Goal: Task Accomplishment & Management: Use online tool/utility

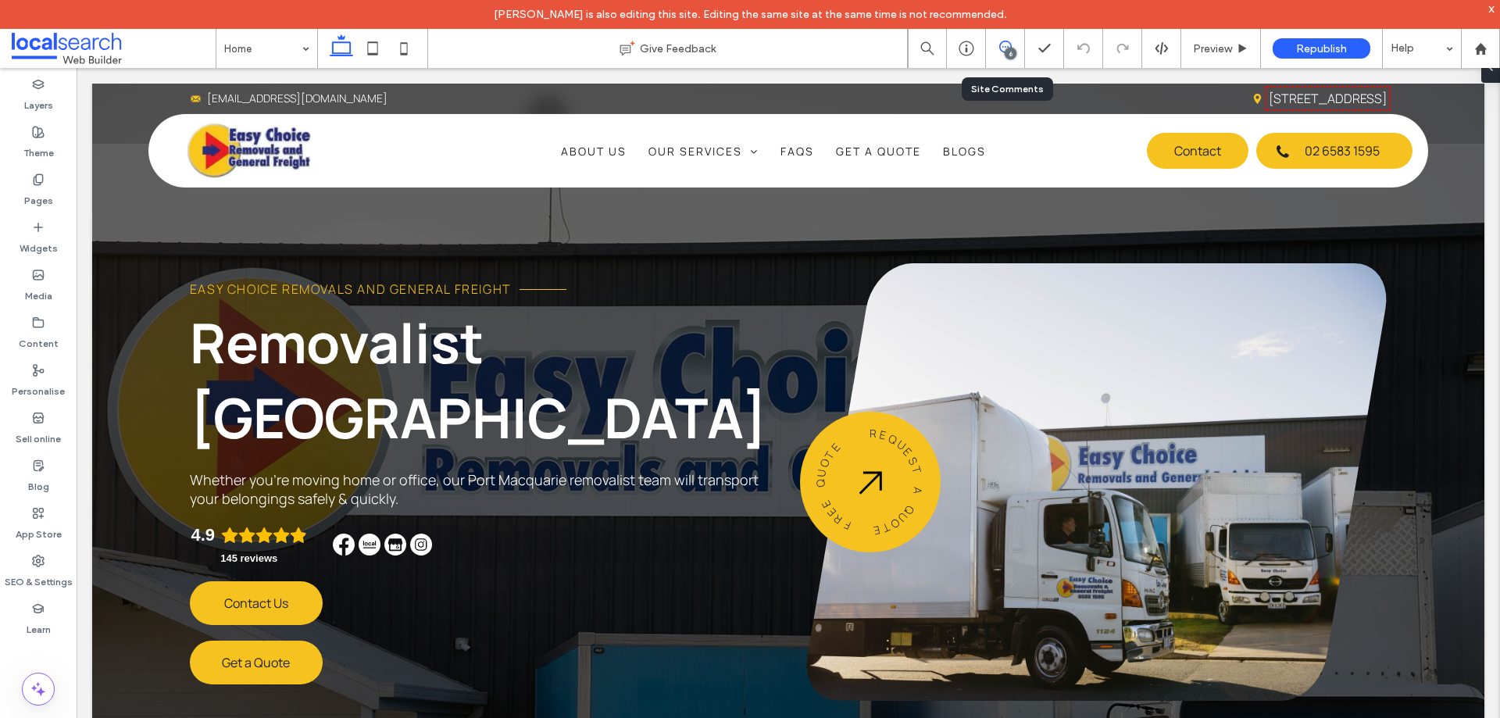
click at [1010, 45] on icon at bounding box center [1005, 47] width 13 height 13
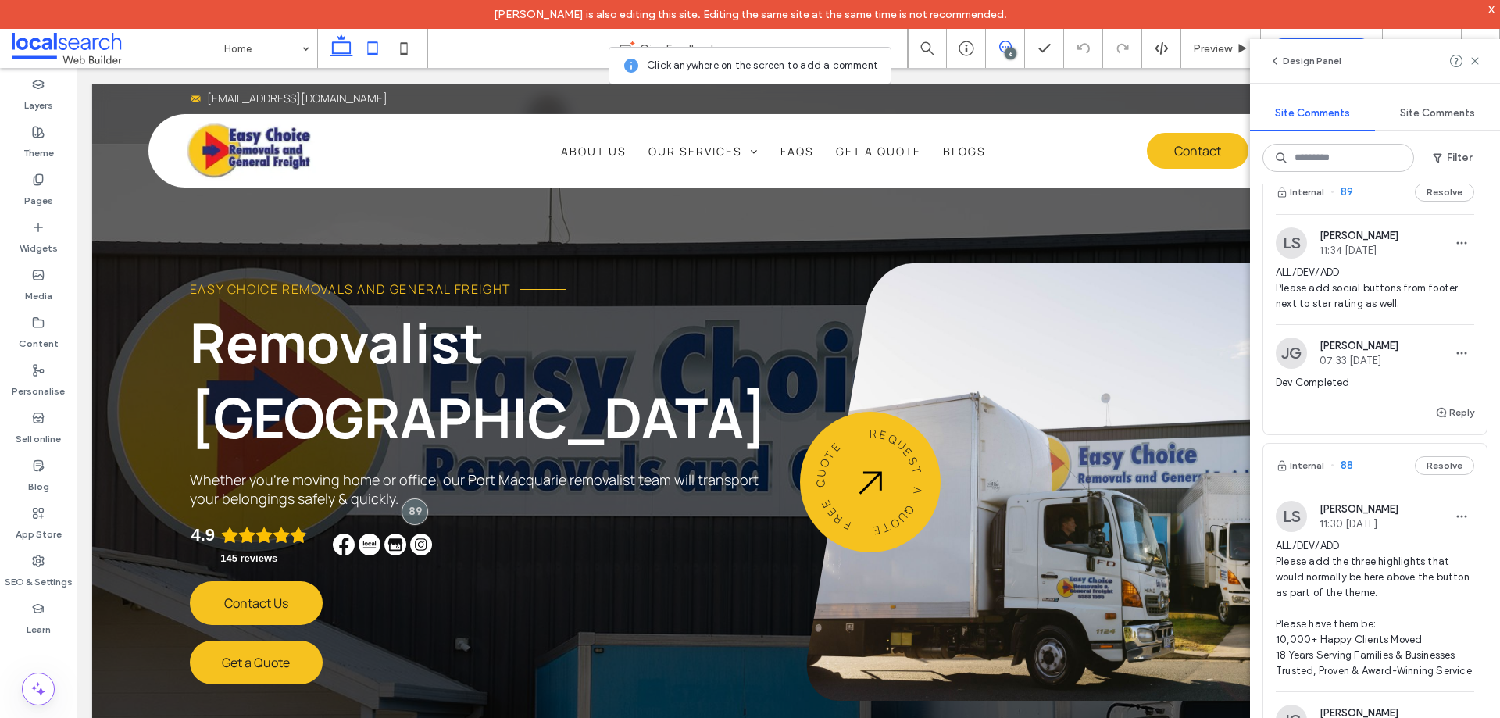
click at [372, 52] on icon at bounding box center [372, 48] width 31 height 31
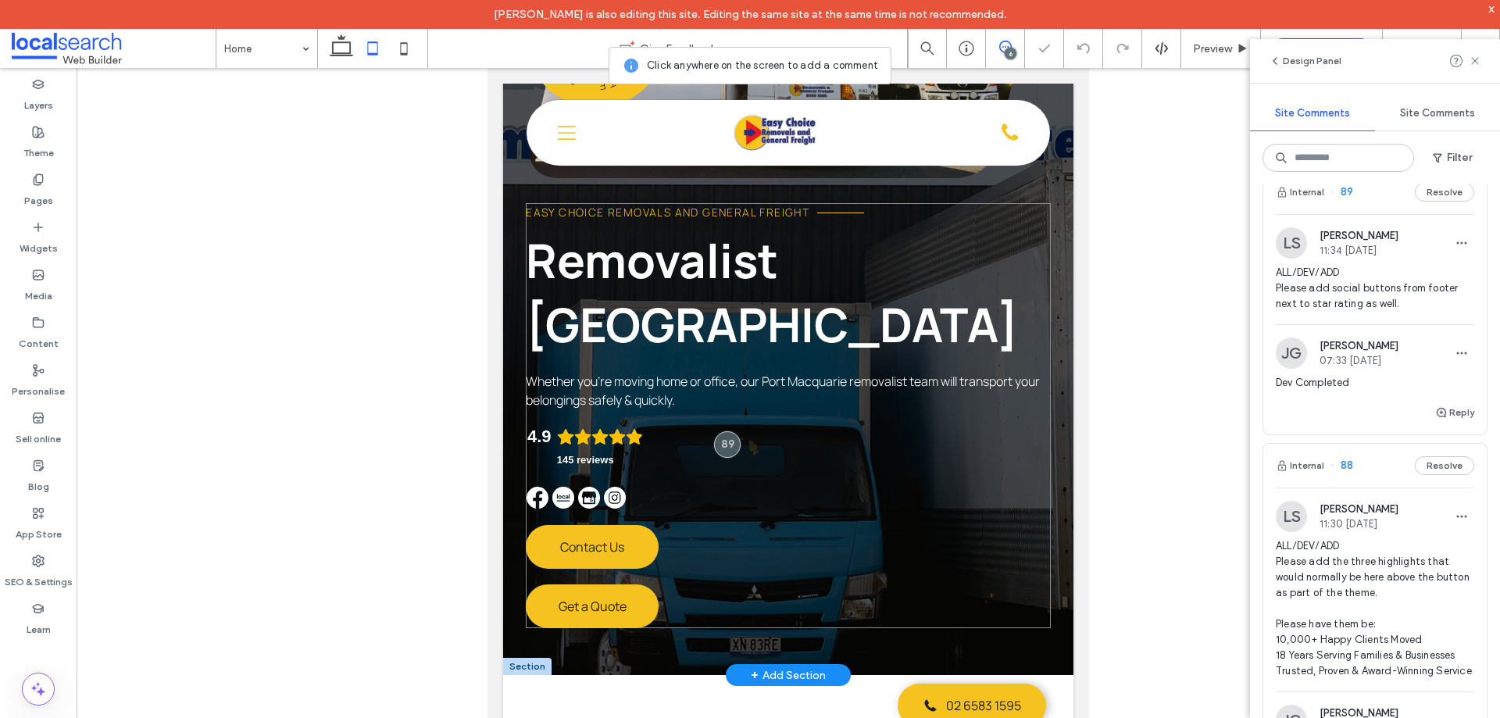
scroll to position [469, 0]
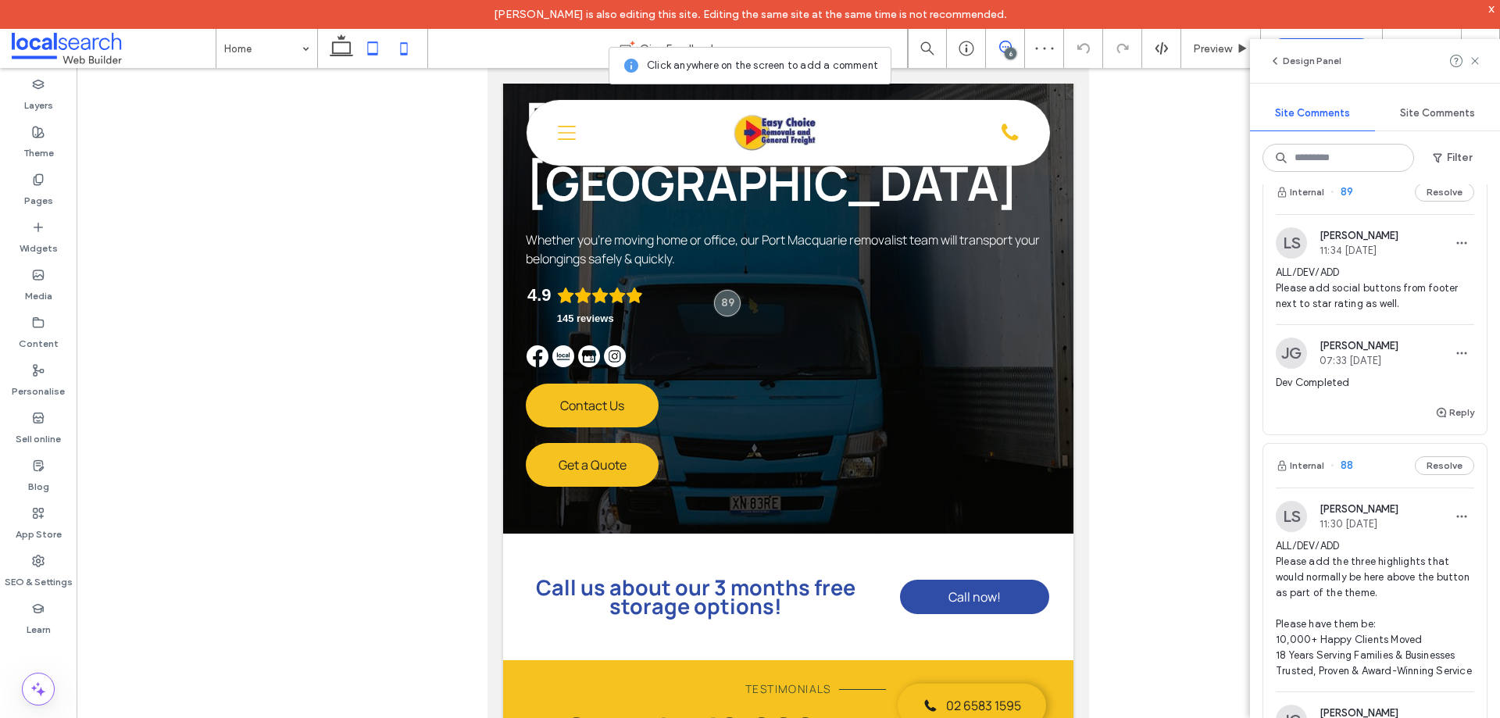
click at [403, 50] on icon at bounding box center [403, 48] width 31 height 31
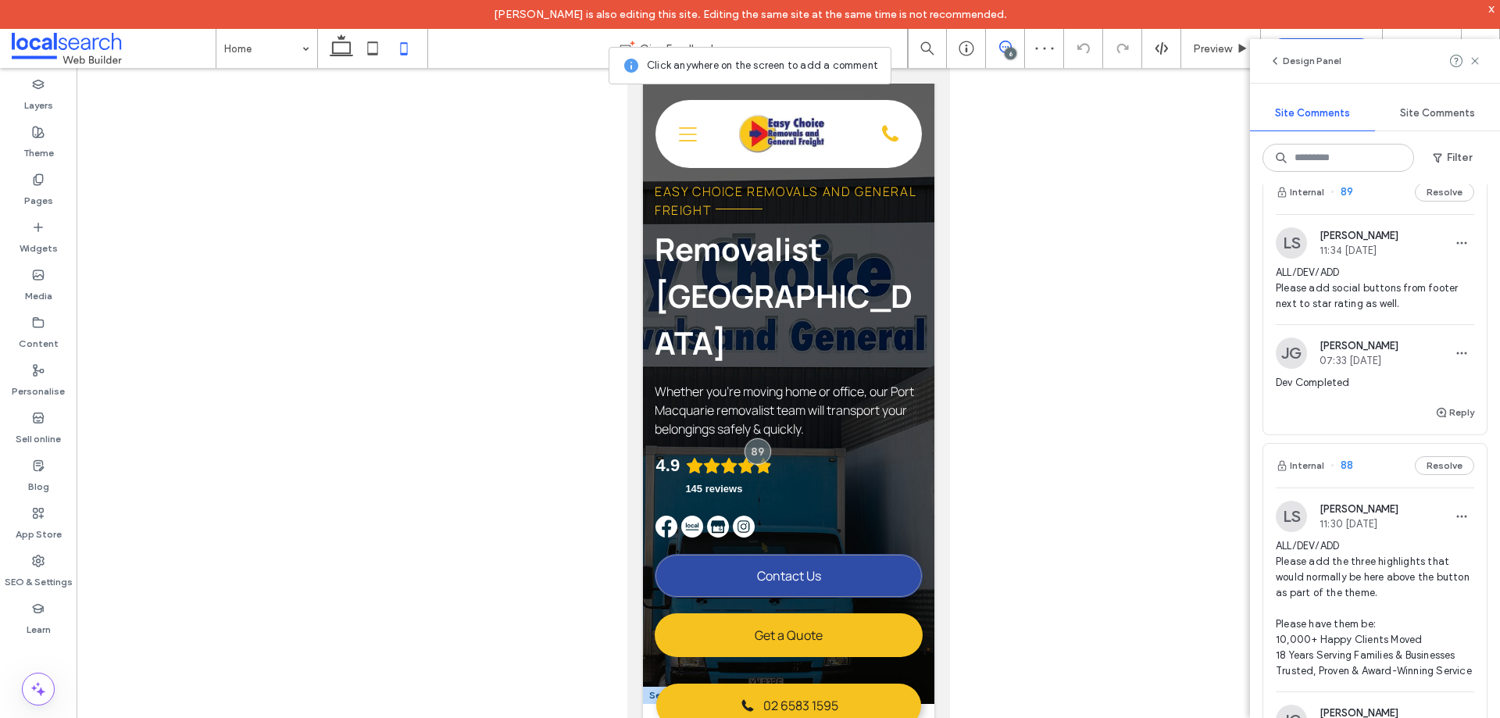
scroll to position [0, 0]
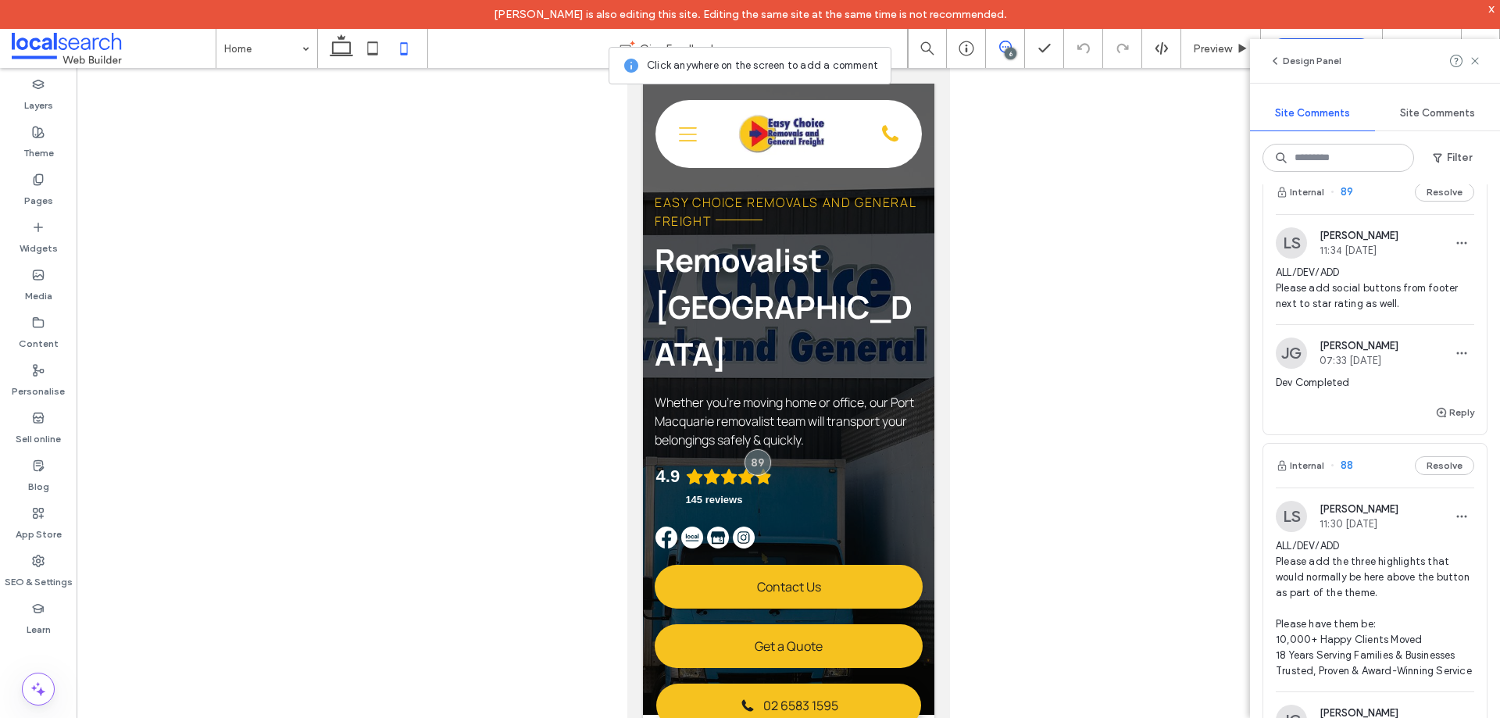
click at [1006, 48] on div "6" at bounding box center [1011, 54] width 12 height 12
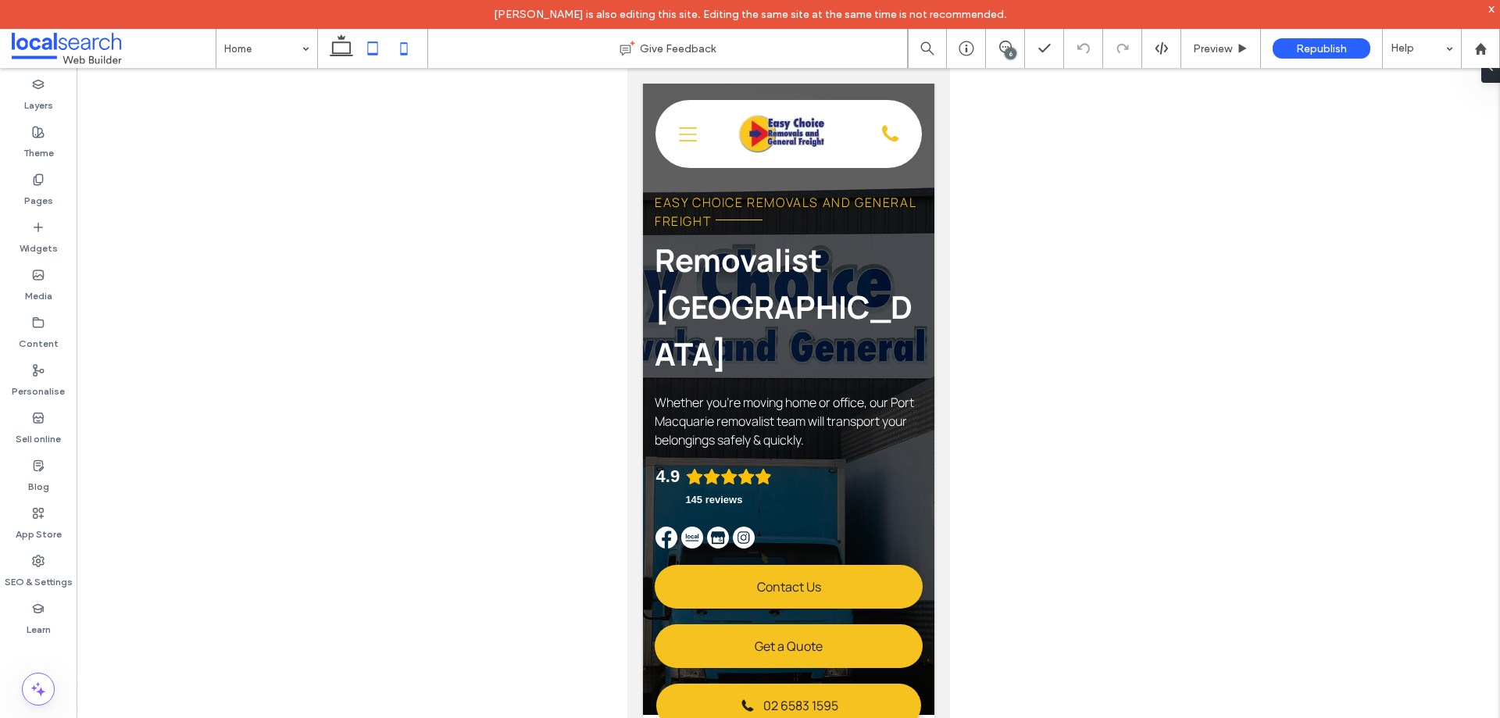
click at [360, 54] on icon at bounding box center [372, 48] width 31 height 31
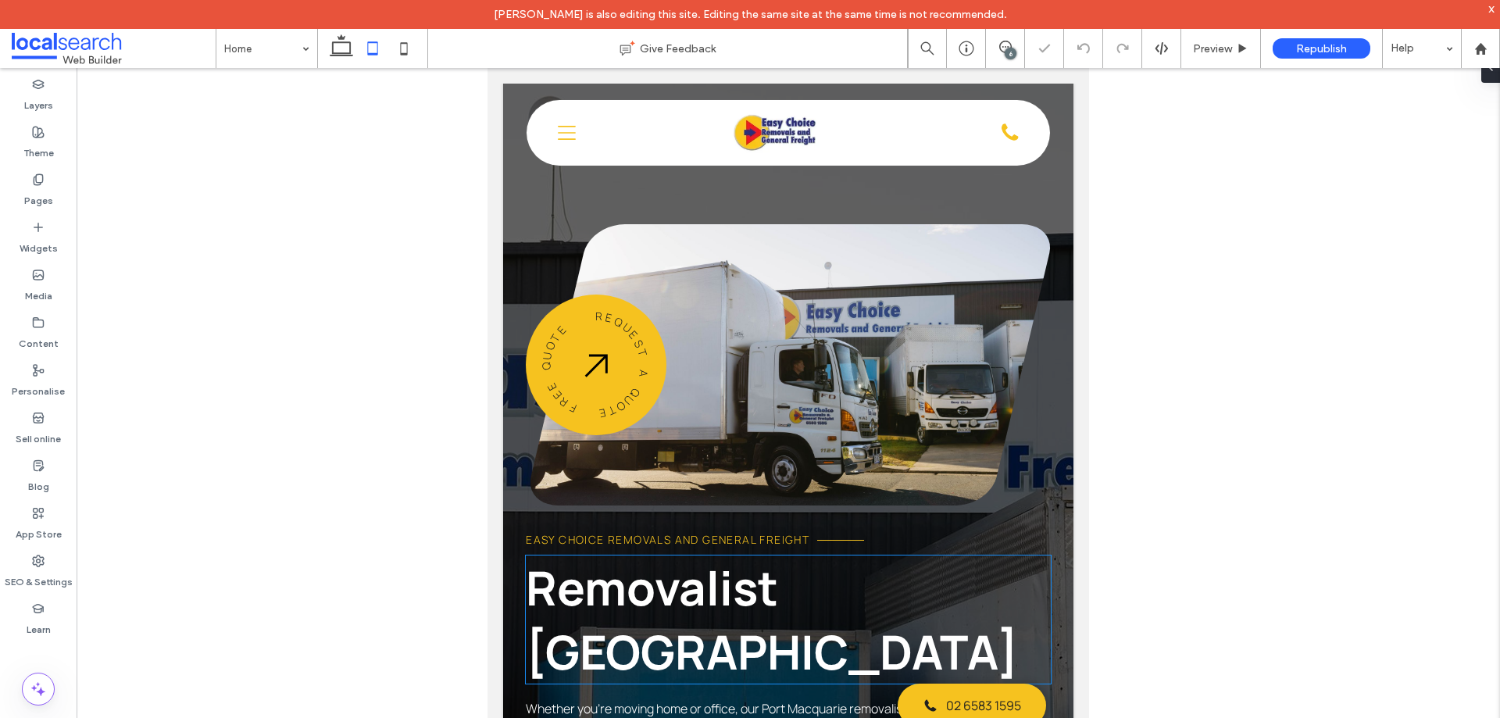
scroll to position [391, 0]
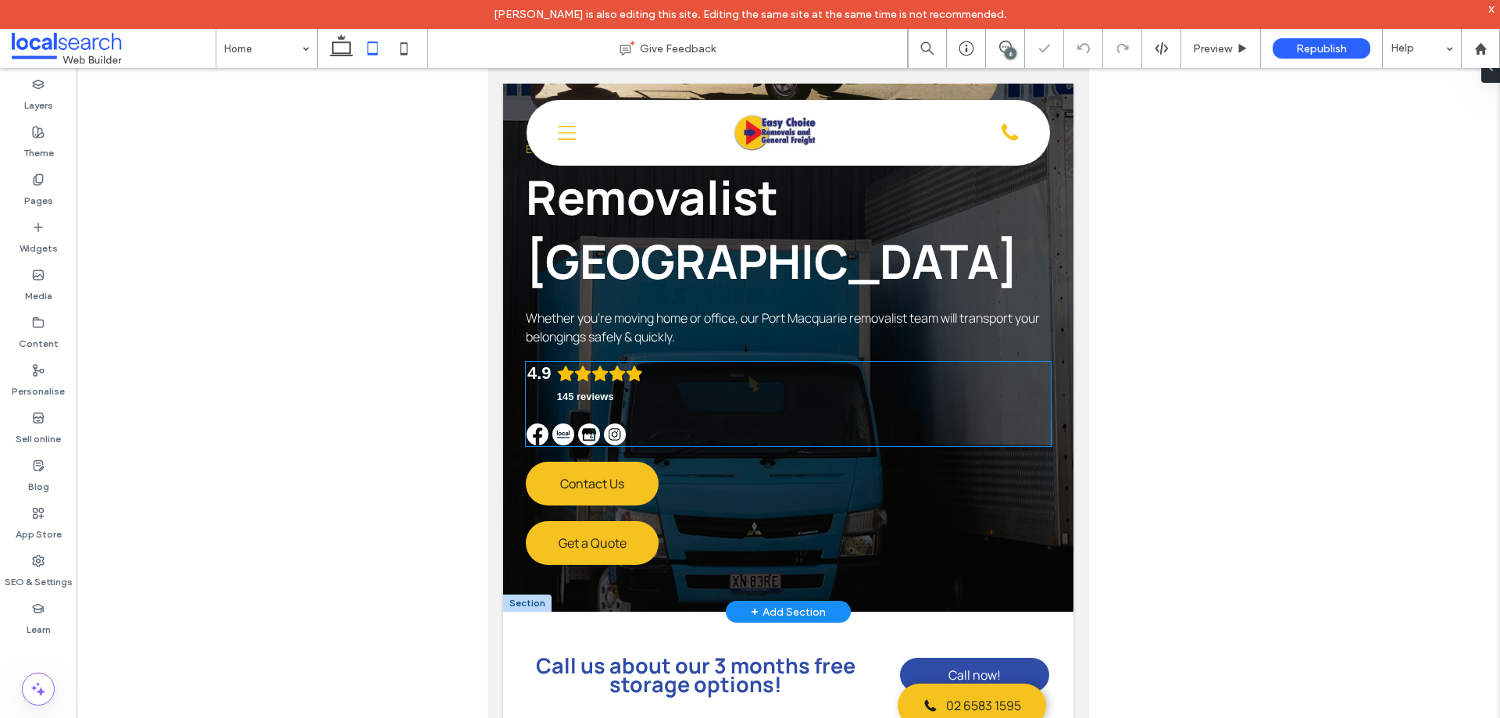
click at [728, 402] on div "4.9 145 reviews" at bounding box center [788, 404] width 525 height 84
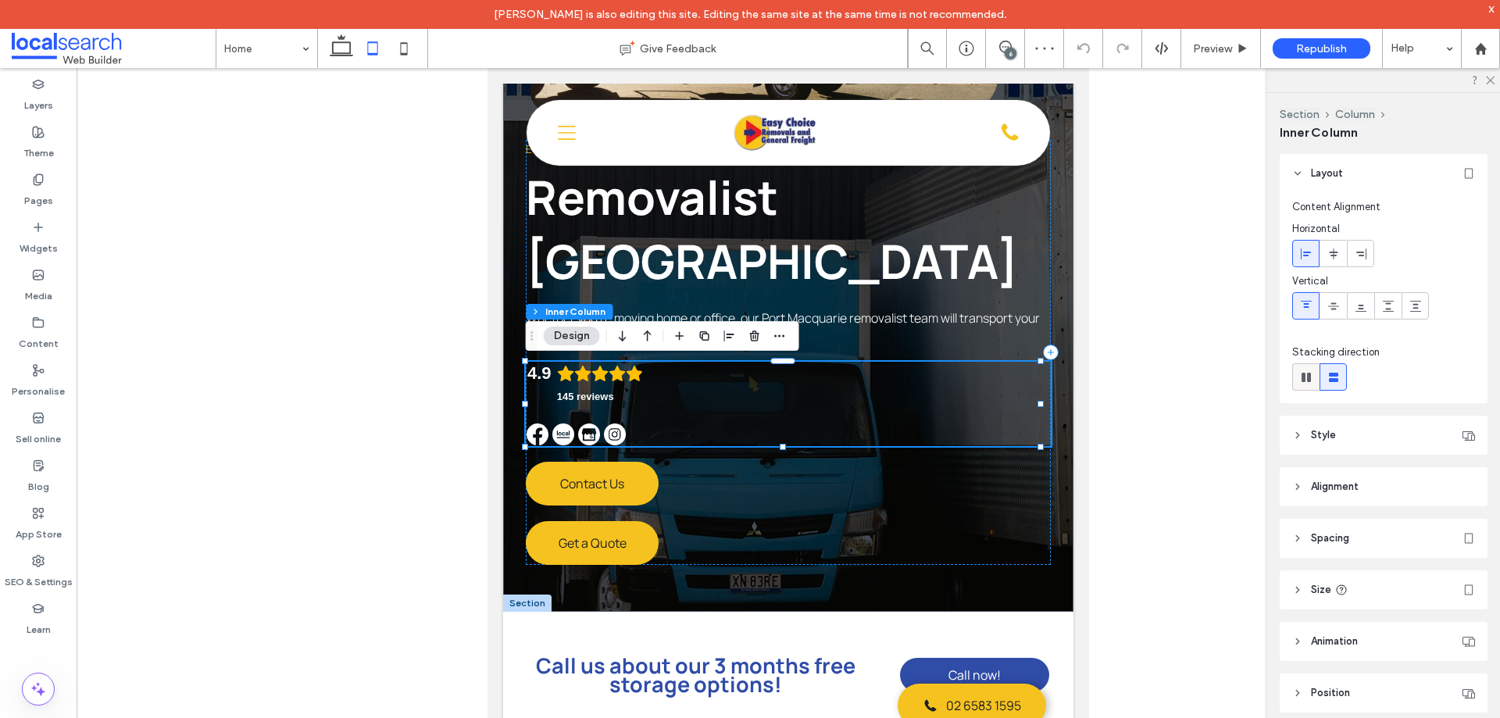
click at [1314, 378] on icon at bounding box center [1307, 378] width 16 height 16
type input "*"
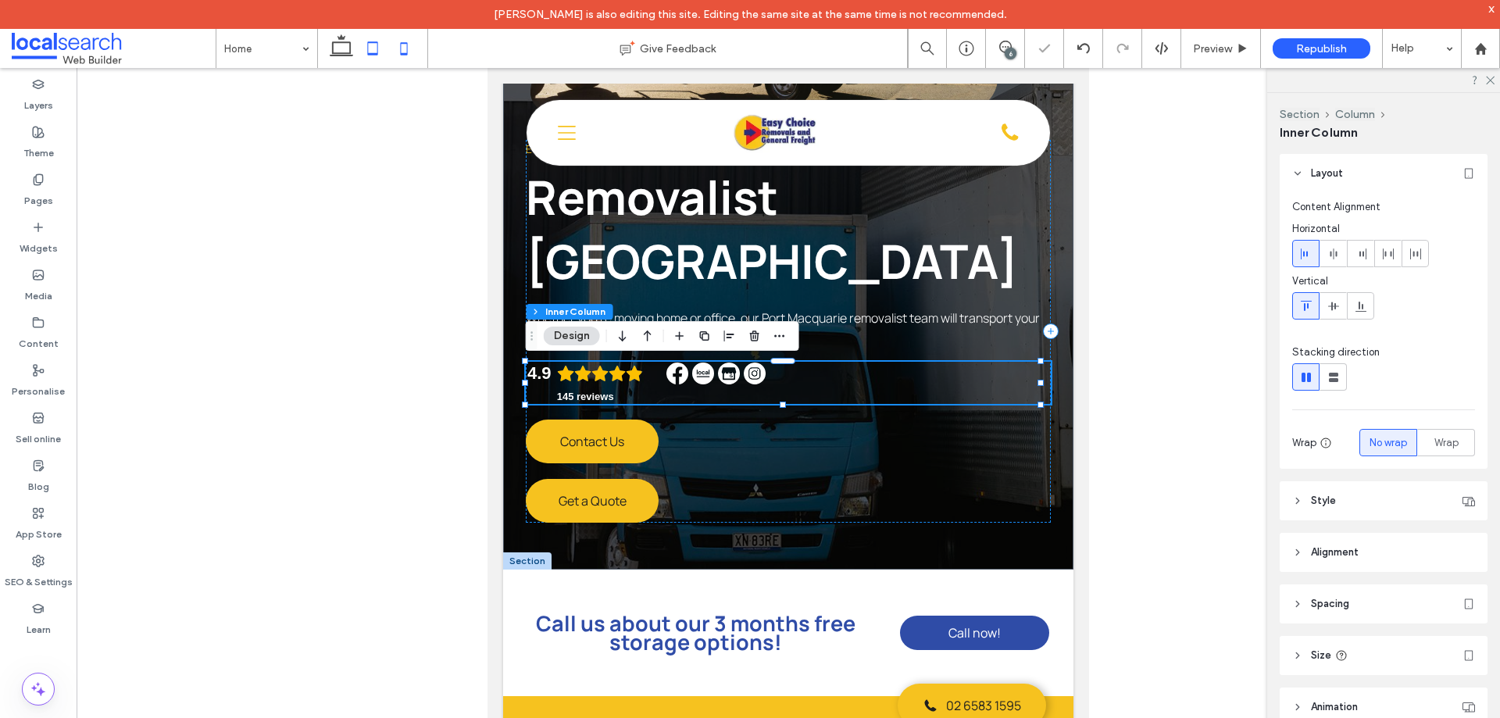
drag, startPoint x: 409, startPoint y: 45, endPoint x: 281, endPoint y: 330, distance: 312.7
click at [409, 45] on icon at bounding box center [403, 48] width 31 height 31
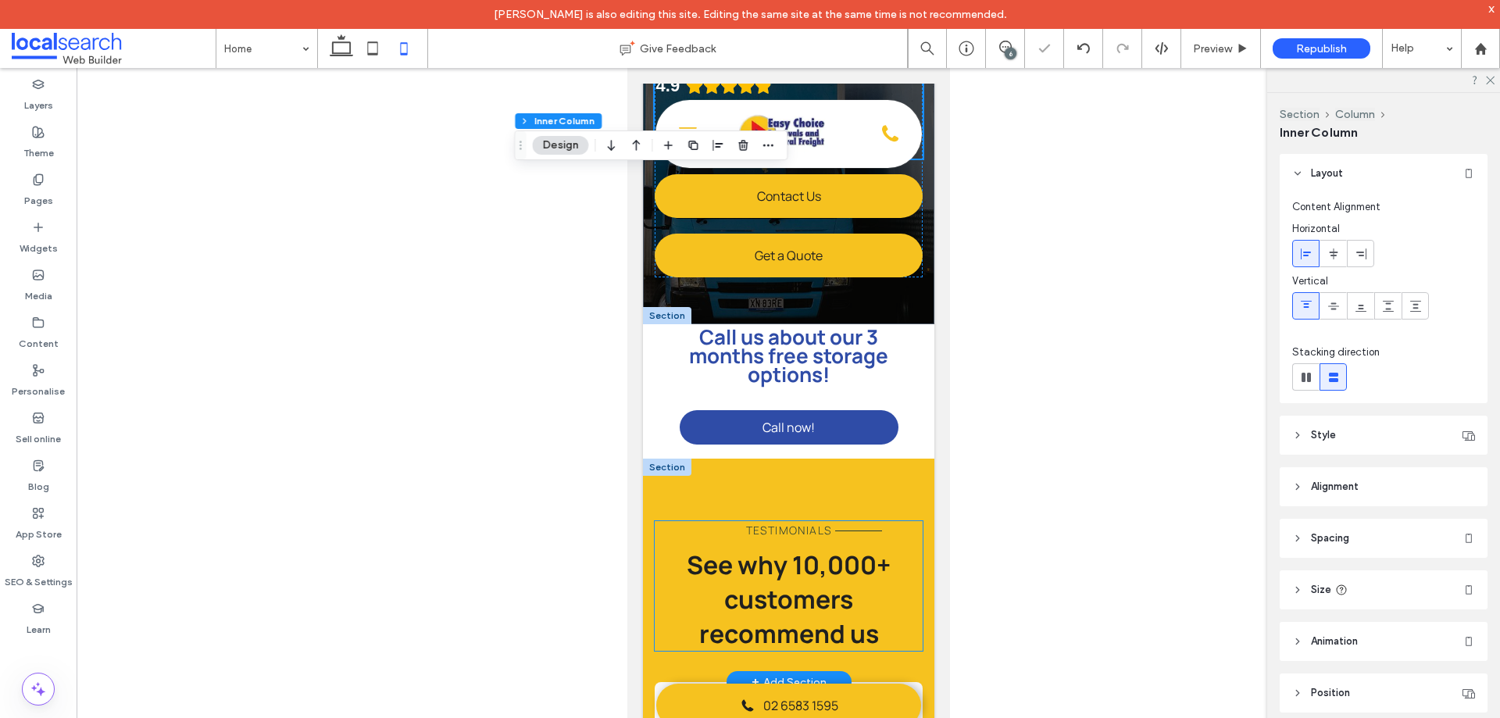
type input "**"
type input "****"
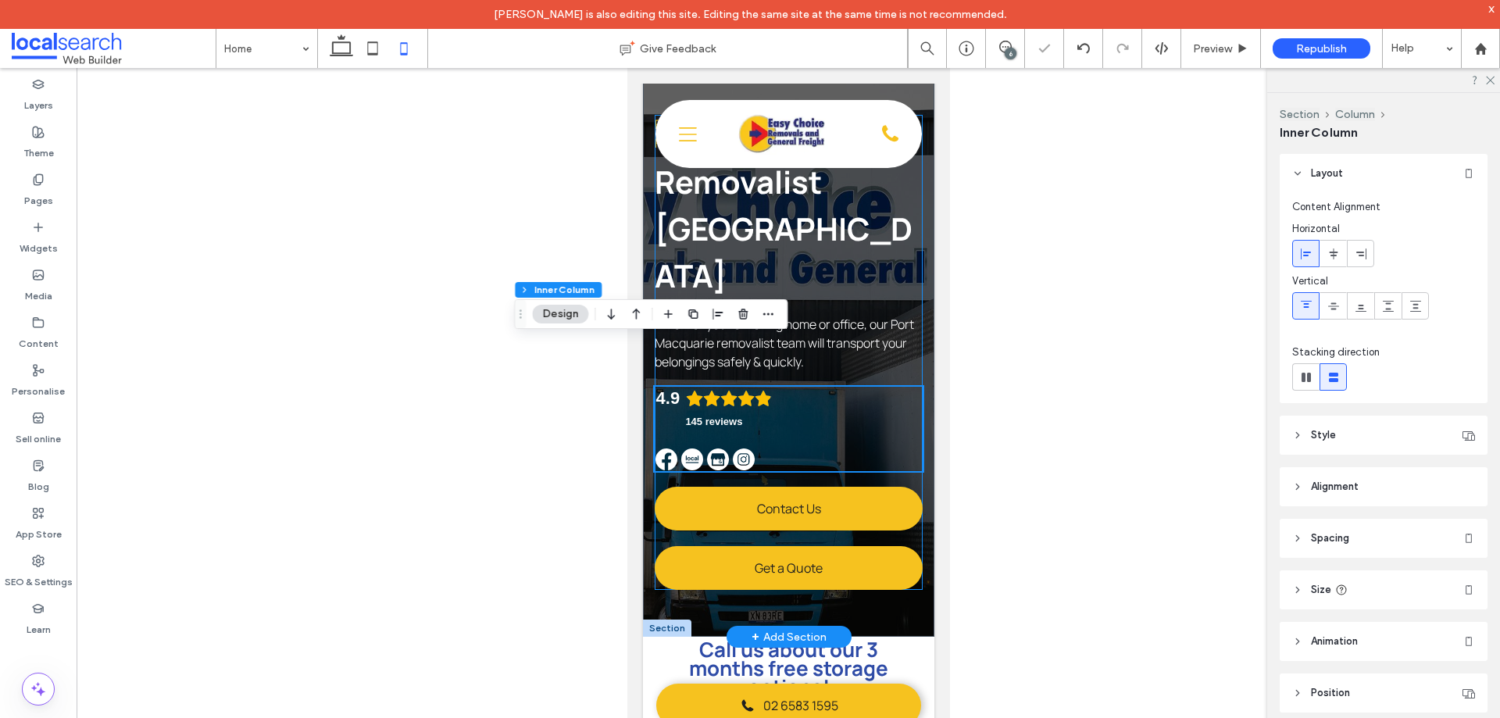
scroll to position [0, 0]
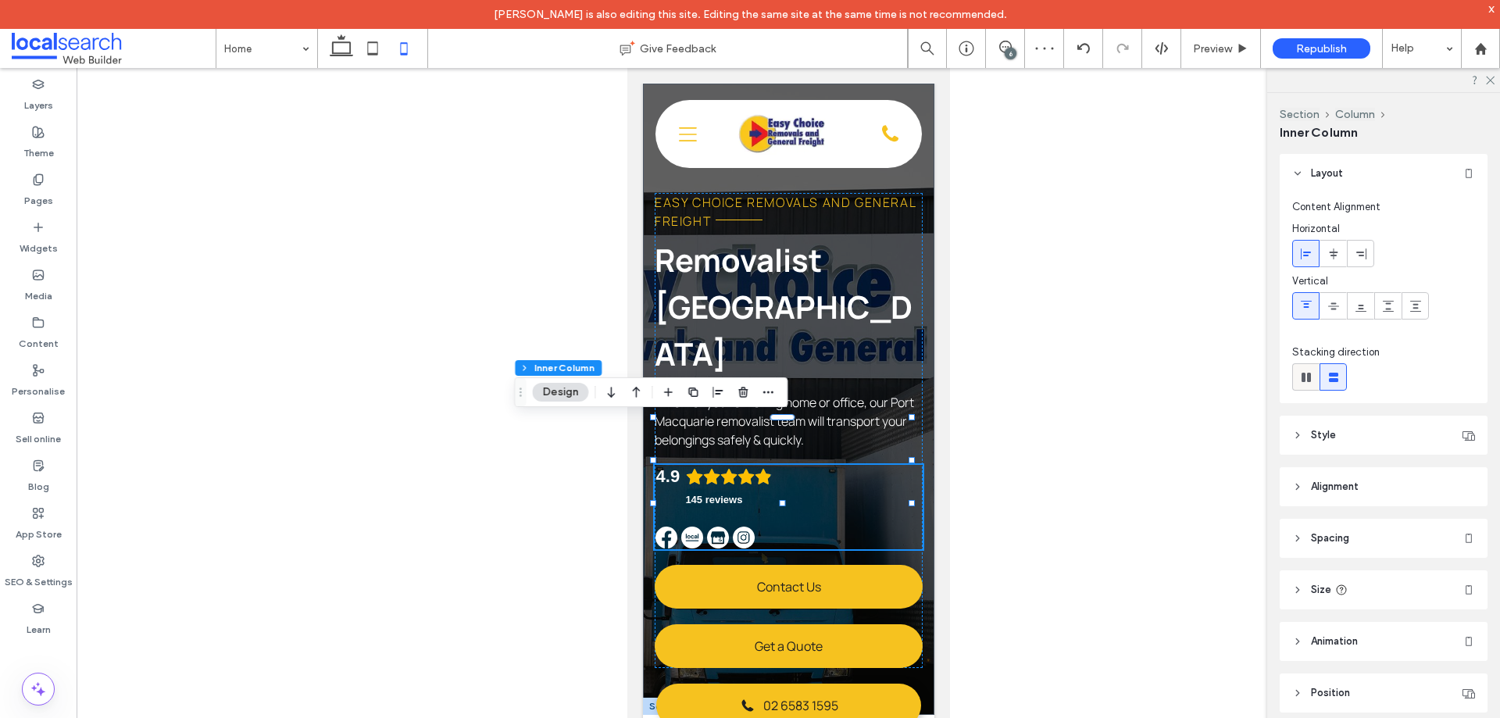
click at [1303, 371] on icon at bounding box center [1307, 378] width 16 height 16
type input "*"
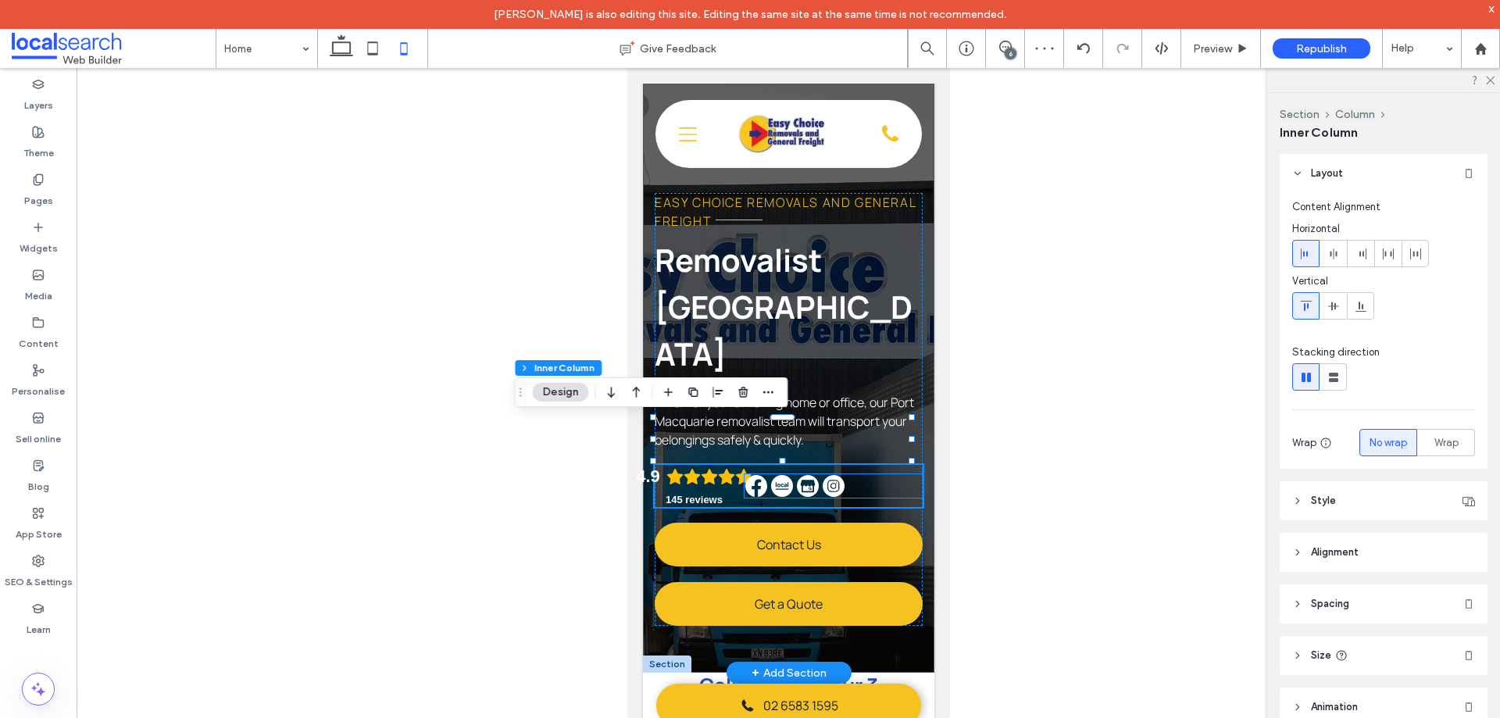
click at [889, 474] on div at bounding box center [833, 485] width 178 height 23
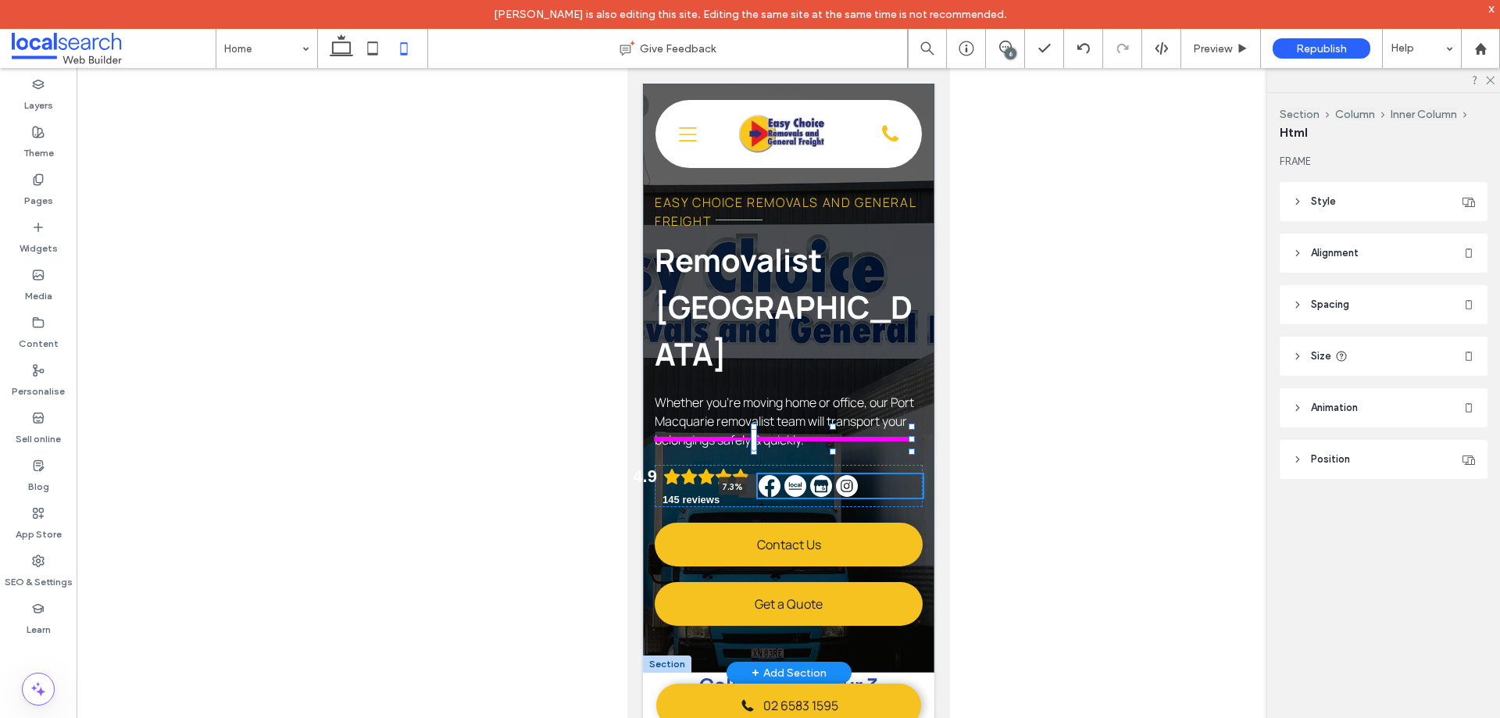
drag, startPoint x: 740, startPoint y: 435, endPoint x: 759, endPoint y: 434, distance: 18.8
click at [759, 434] on div "Easy Choice Removals and General Freight Removalist [GEOGRAPHIC_DATA] Whether y…" at bounding box center [787, 378] width 291 height 589
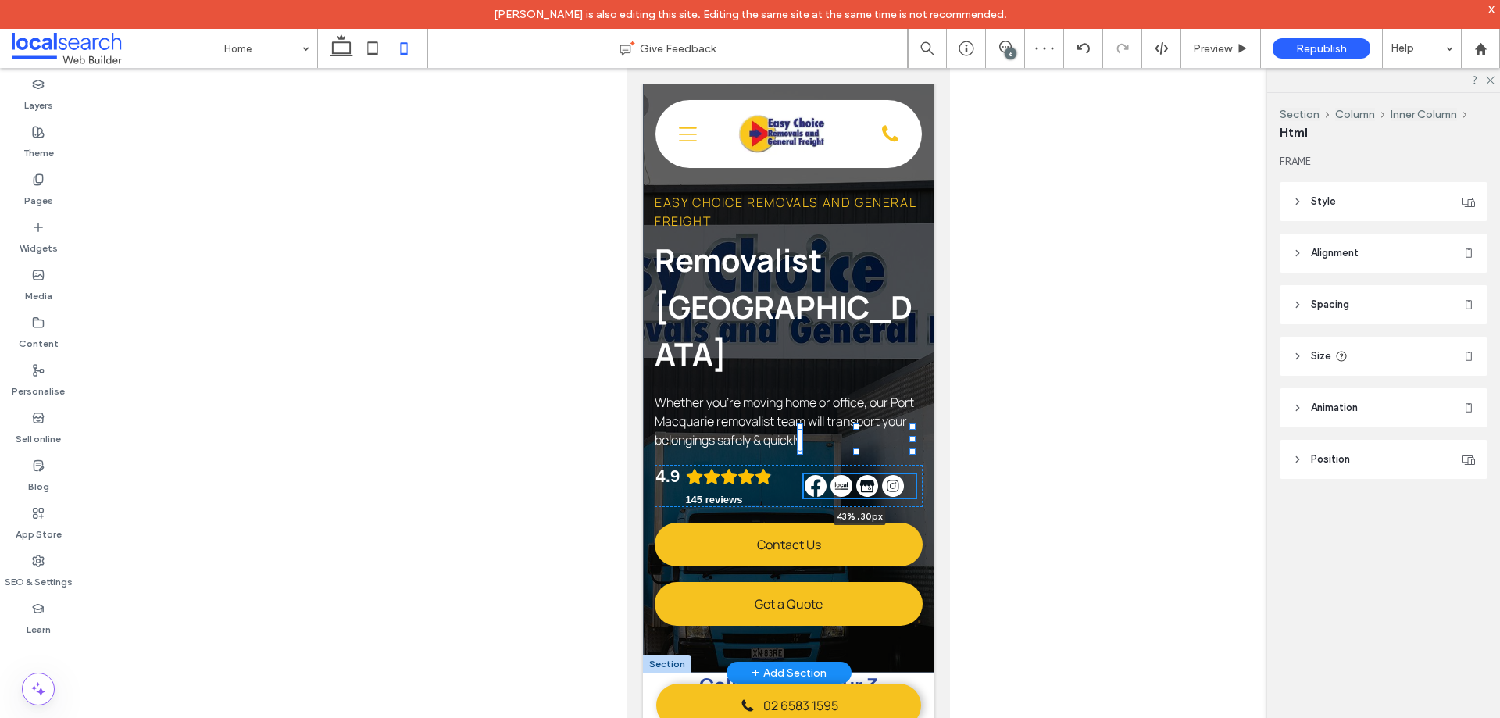
drag, startPoint x: 891, startPoint y: 439, endPoint x: 865, endPoint y: 441, distance: 25.9
click at [865, 441] on div "Easy Choice Removals and General Freight Removalist [GEOGRAPHIC_DATA] Whether y…" at bounding box center [787, 378] width 291 height 589
type input "**"
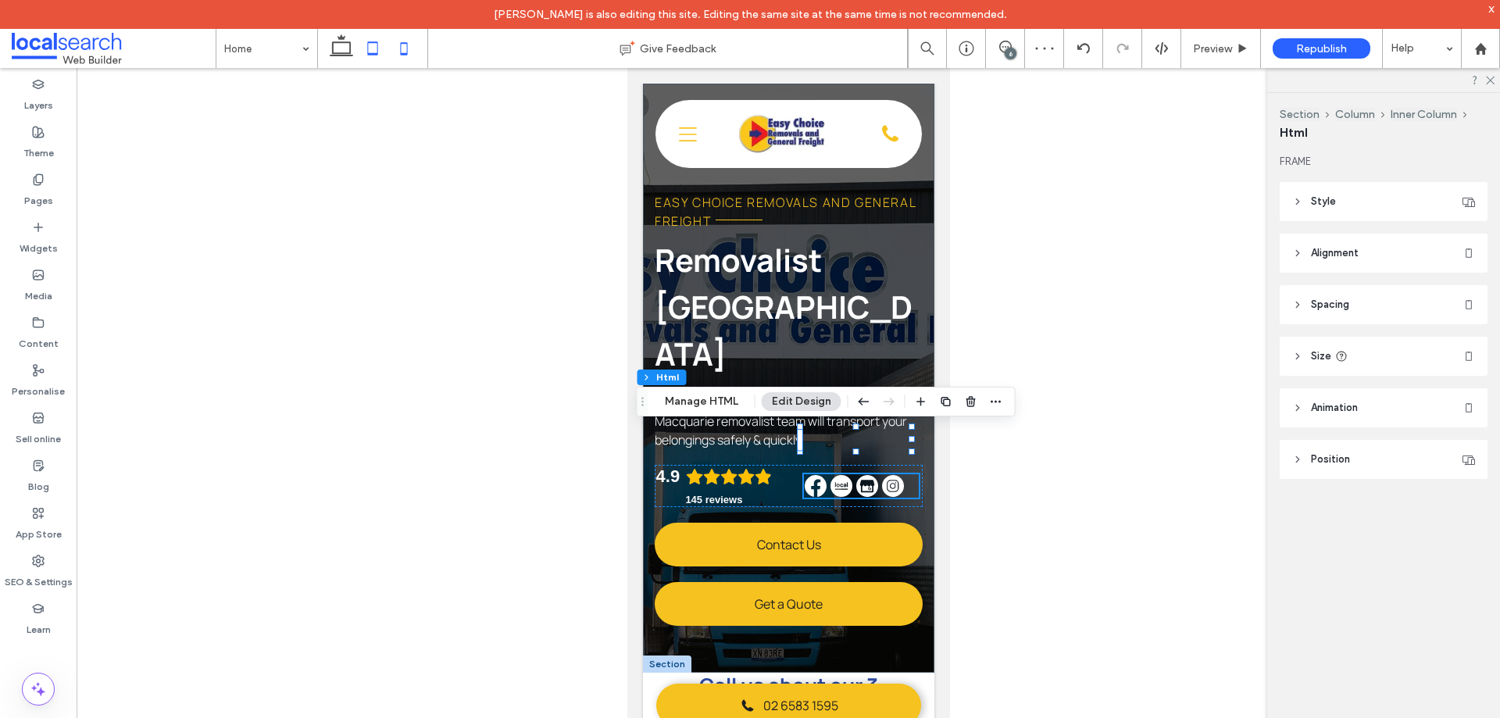
click at [374, 48] on icon at bounding box center [372, 48] width 31 height 31
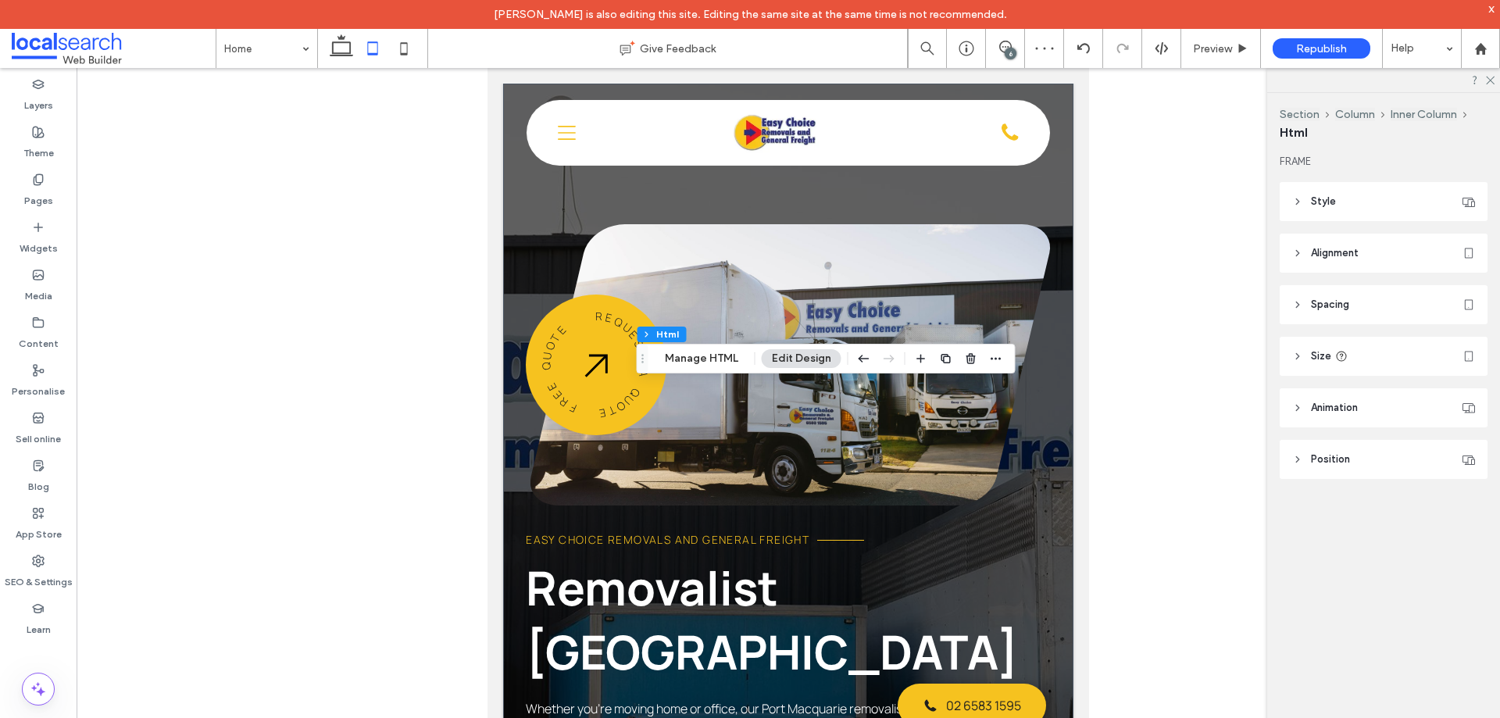
type input "***"
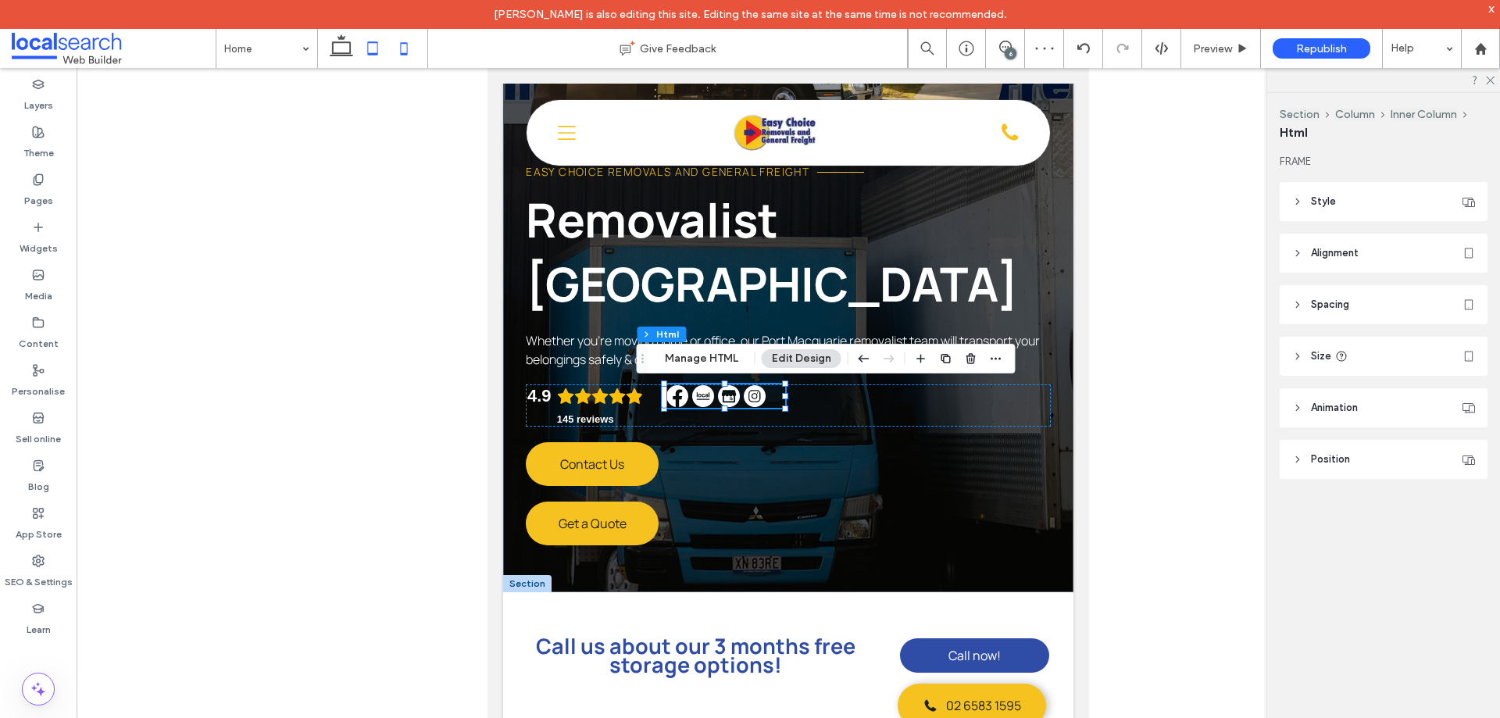
click at [400, 52] on icon at bounding box center [403, 48] width 31 height 31
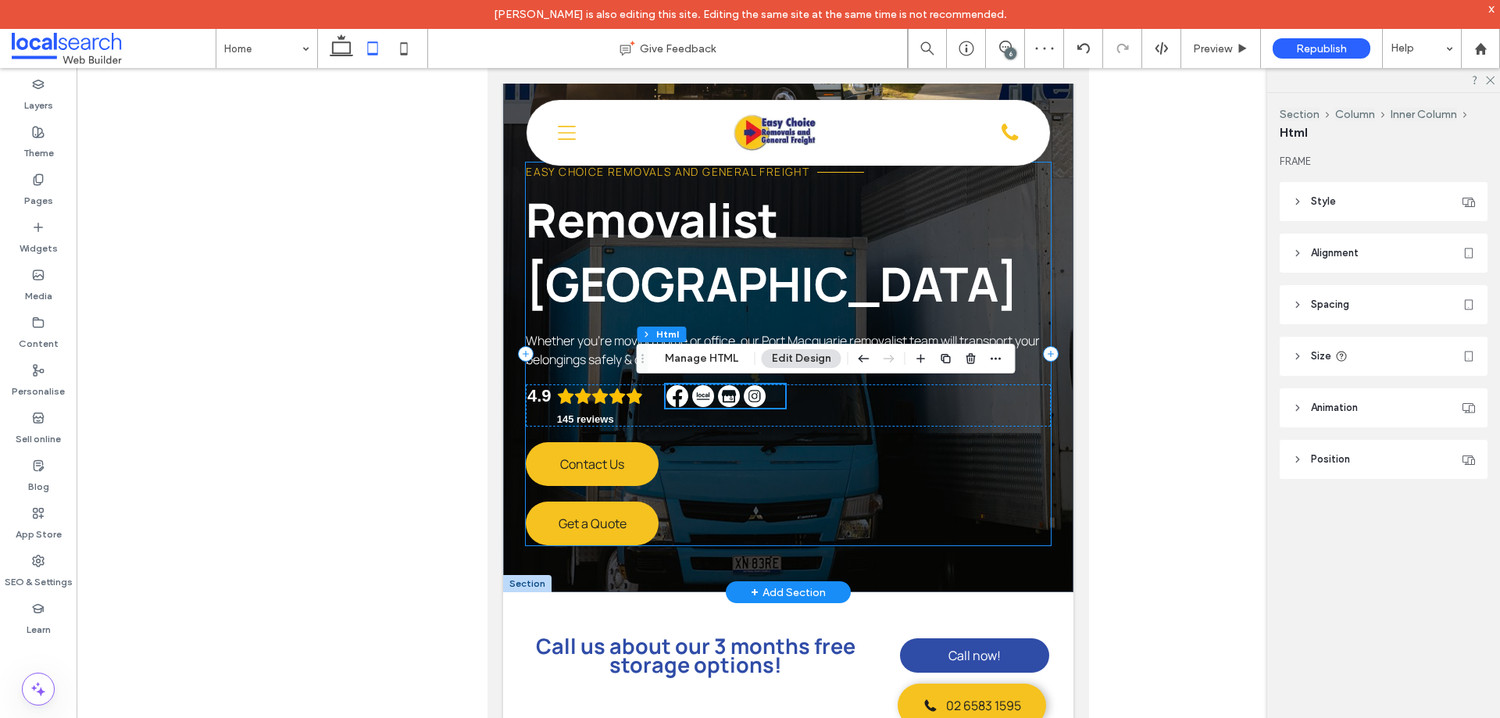
type input "**"
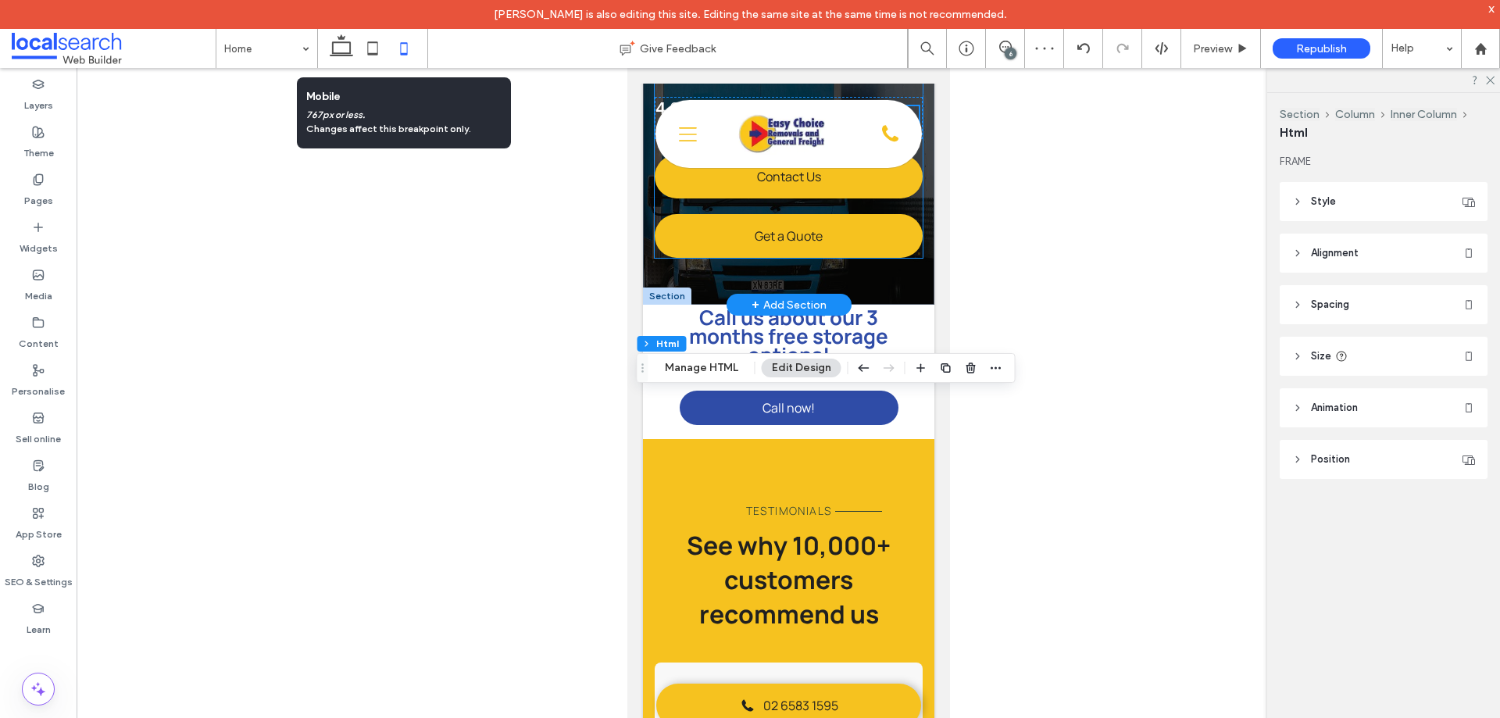
type input "**"
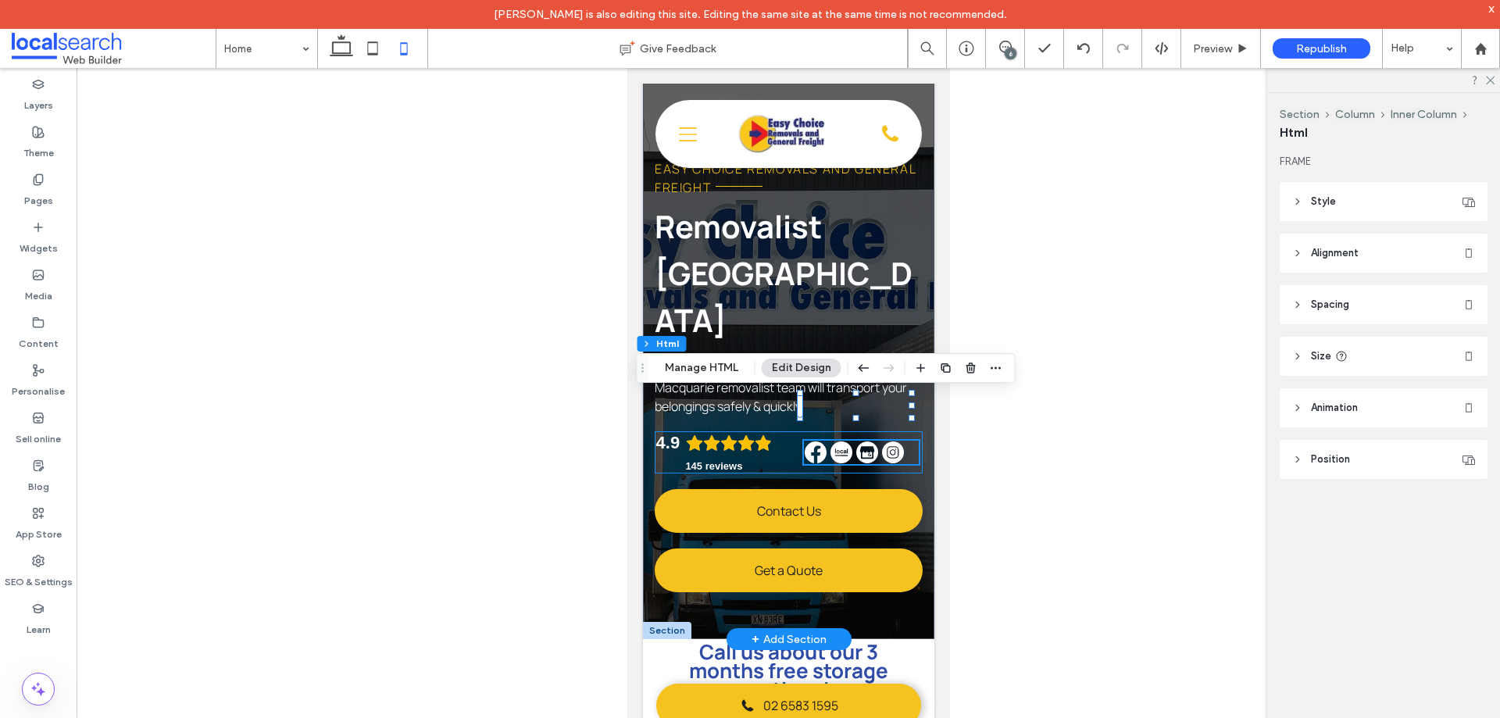
click at [781, 431] on div "4.9 145 reviews" at bounding box center [788, 452] width 268 height 42
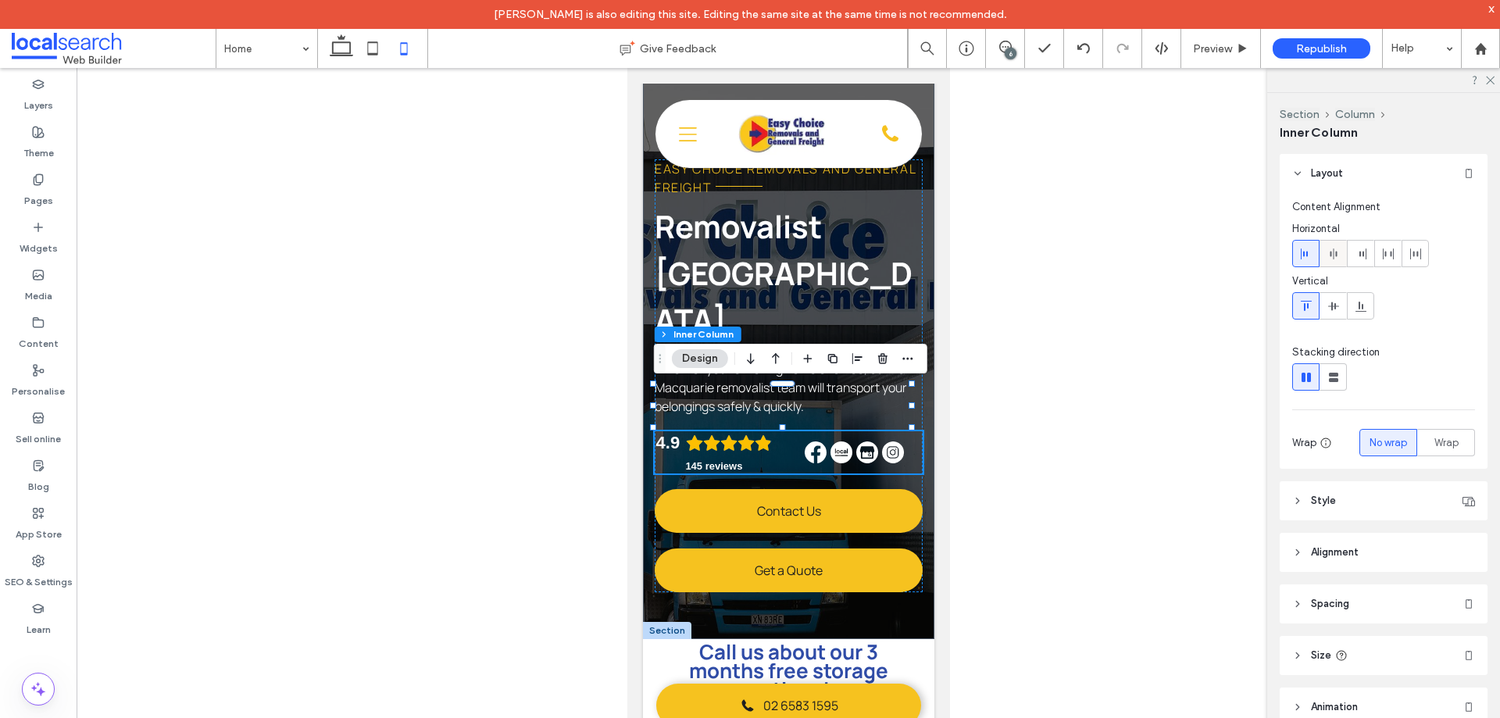
click at [1337, 253] on use at bounding box center [1333, 253] width 7 height 11
click at [1391, 255] on use at bounding box center [1388, 253] width 11 height 11
drag, startPoint x: 373, startPoint y: 47, endPoint x: 301, endPoint y: 388, distance: 349.0
click at [373, 47] on icon at bounding box center [372, 48] width 31 height 31
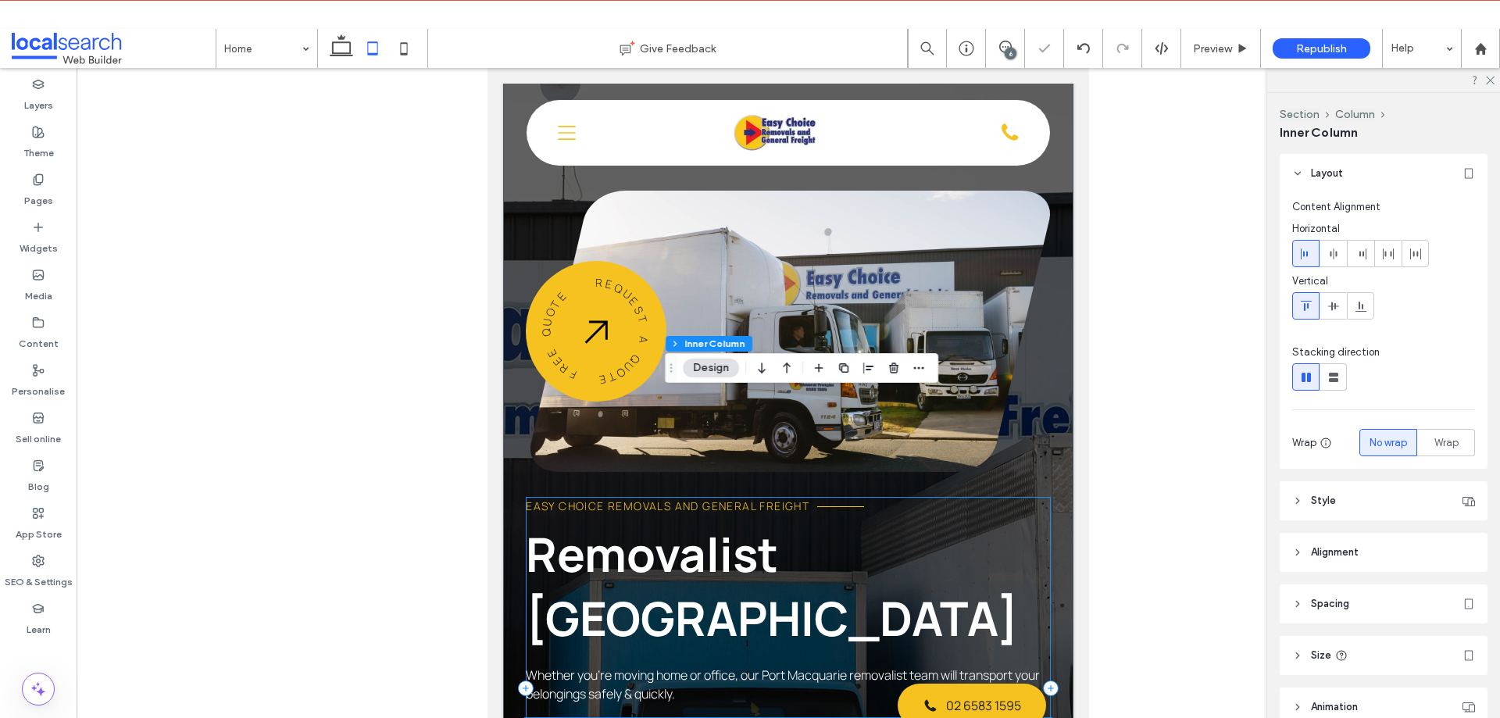
scroll to position [359, 0]
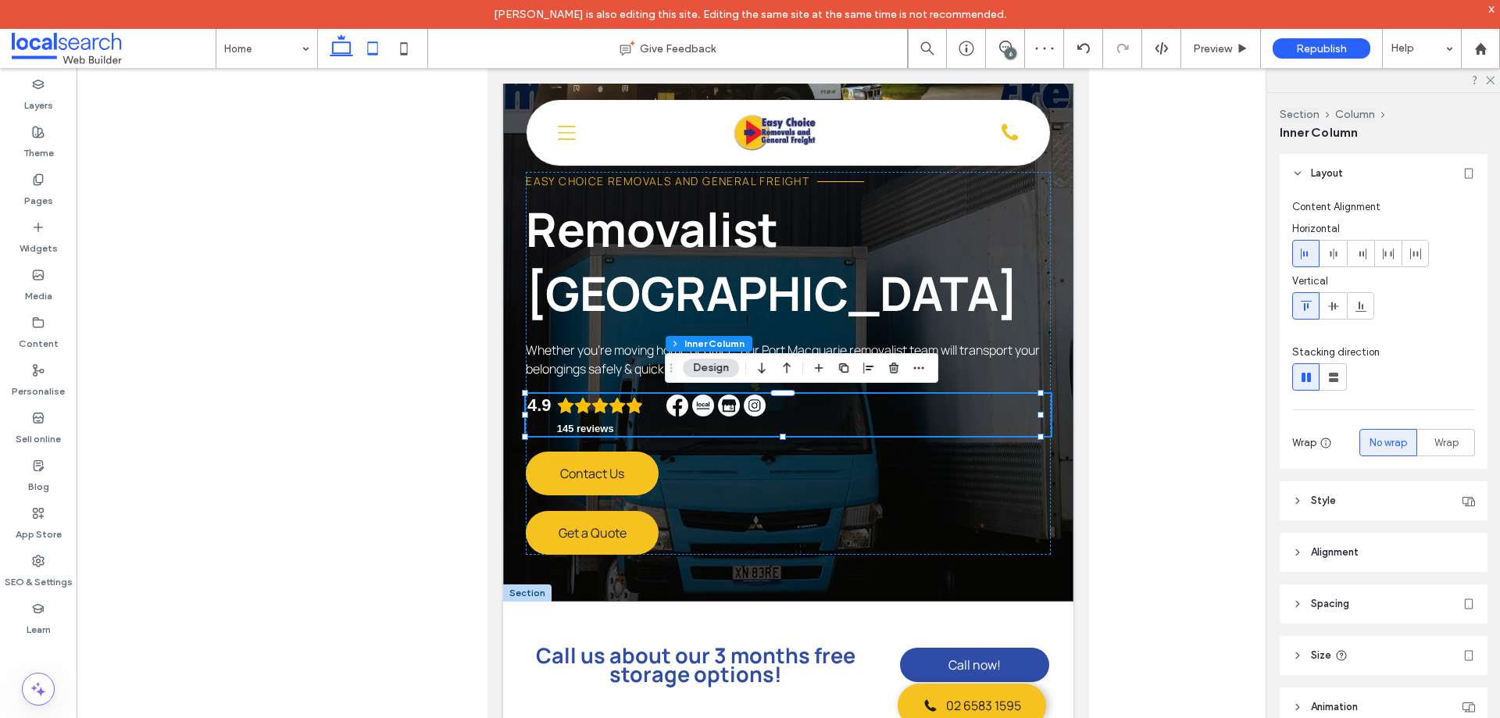
drag, startPoint x: 346, startPoint y: 51, endPoint x: 320, endPoint y: 19, distance: 41.1
click at [346, 51] on icon at bounding box center [341, 48] width 31 height 31
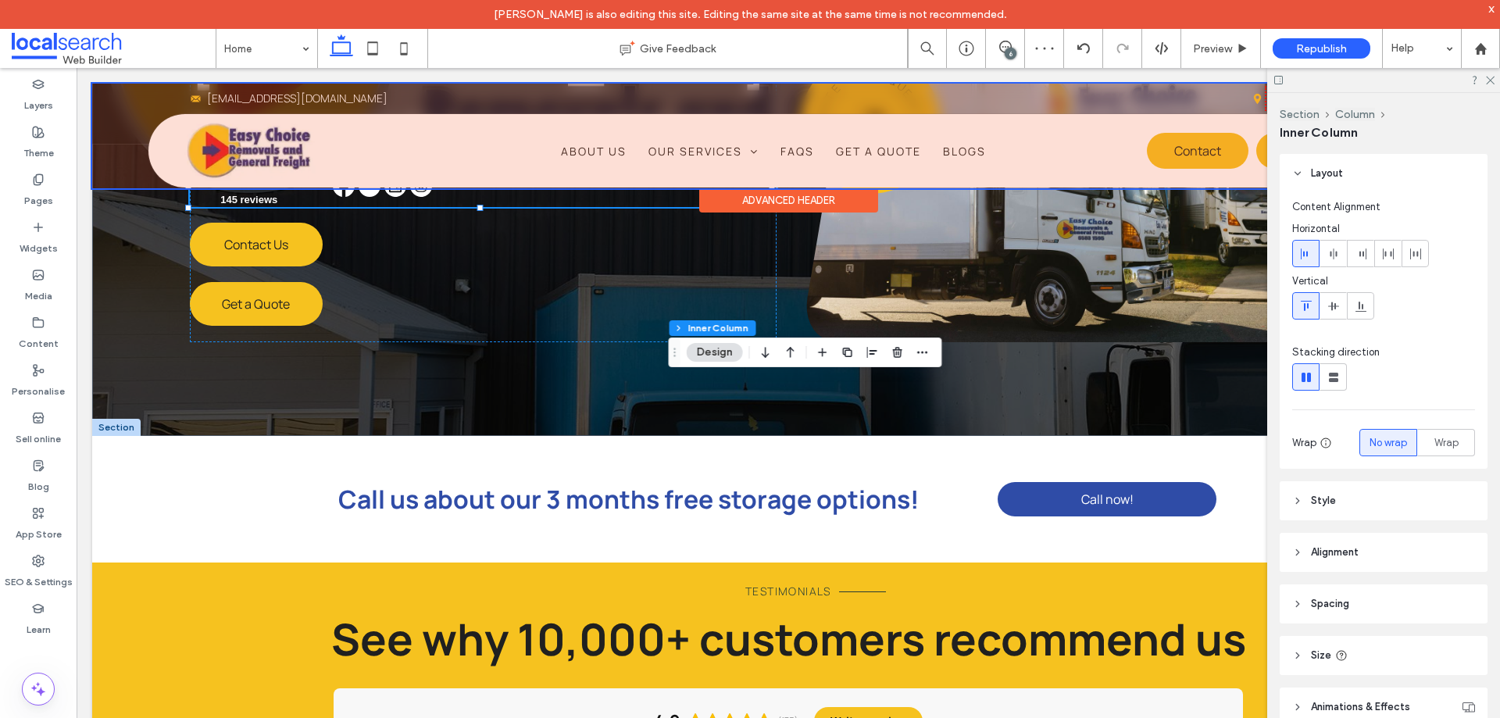
scroll to position [145, 0]
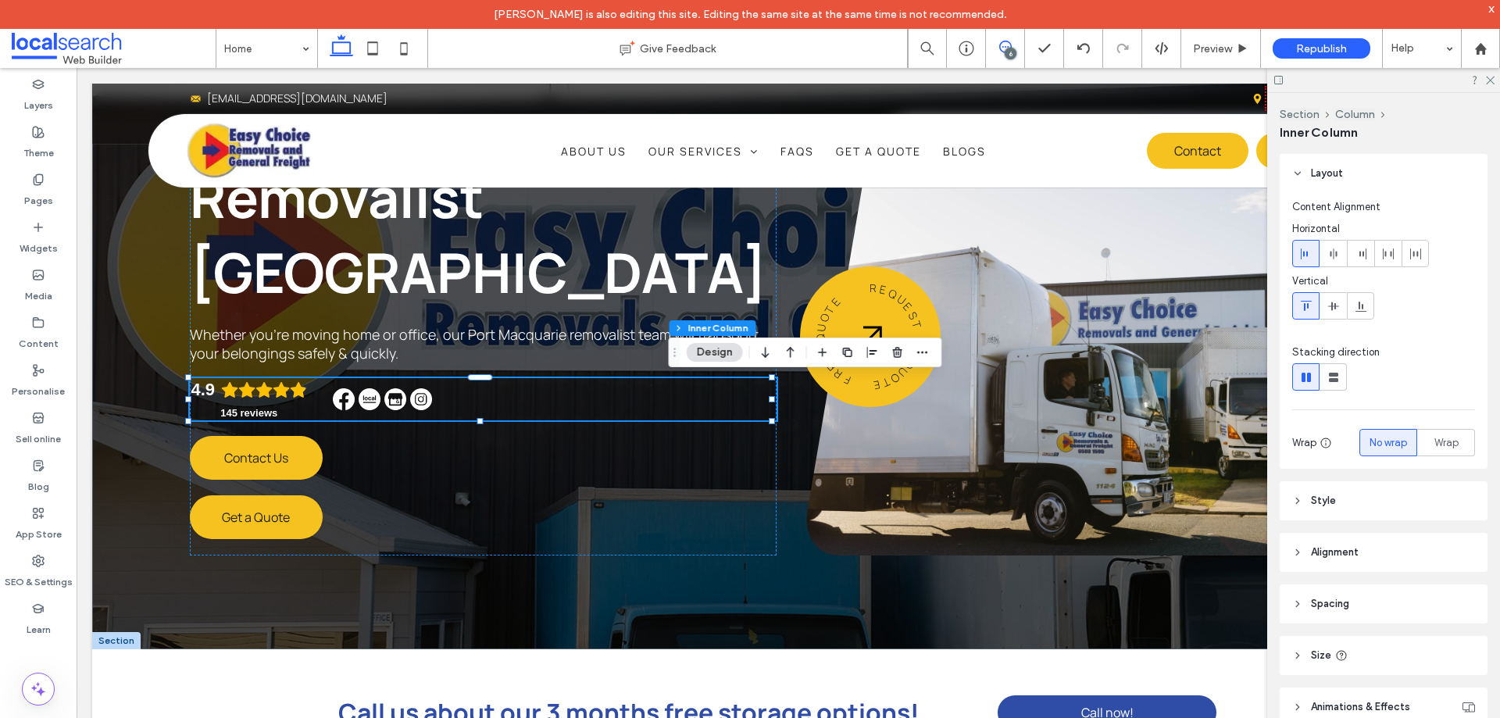
drag, startPoint x: 1005, startPoint y: 45, endPoint x: 973, endPoint y: 9, distance: 48.7
click at [1005, 45] on icon at bounding box center [1005, 47] width 13 height 13
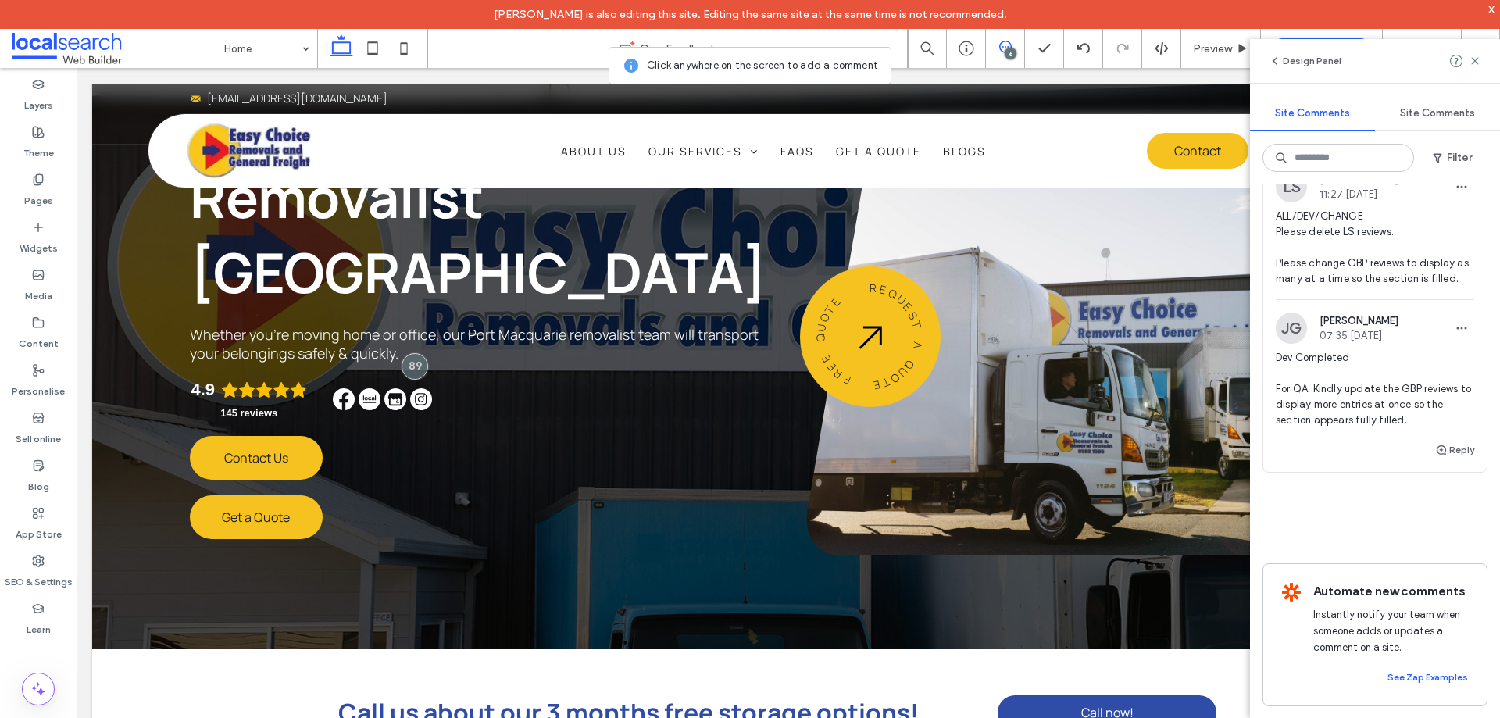
scroll to position [1797, 0]
click at [1217, 43] on span "Preview" at bounding box center [1212, 48] width 39 height 13
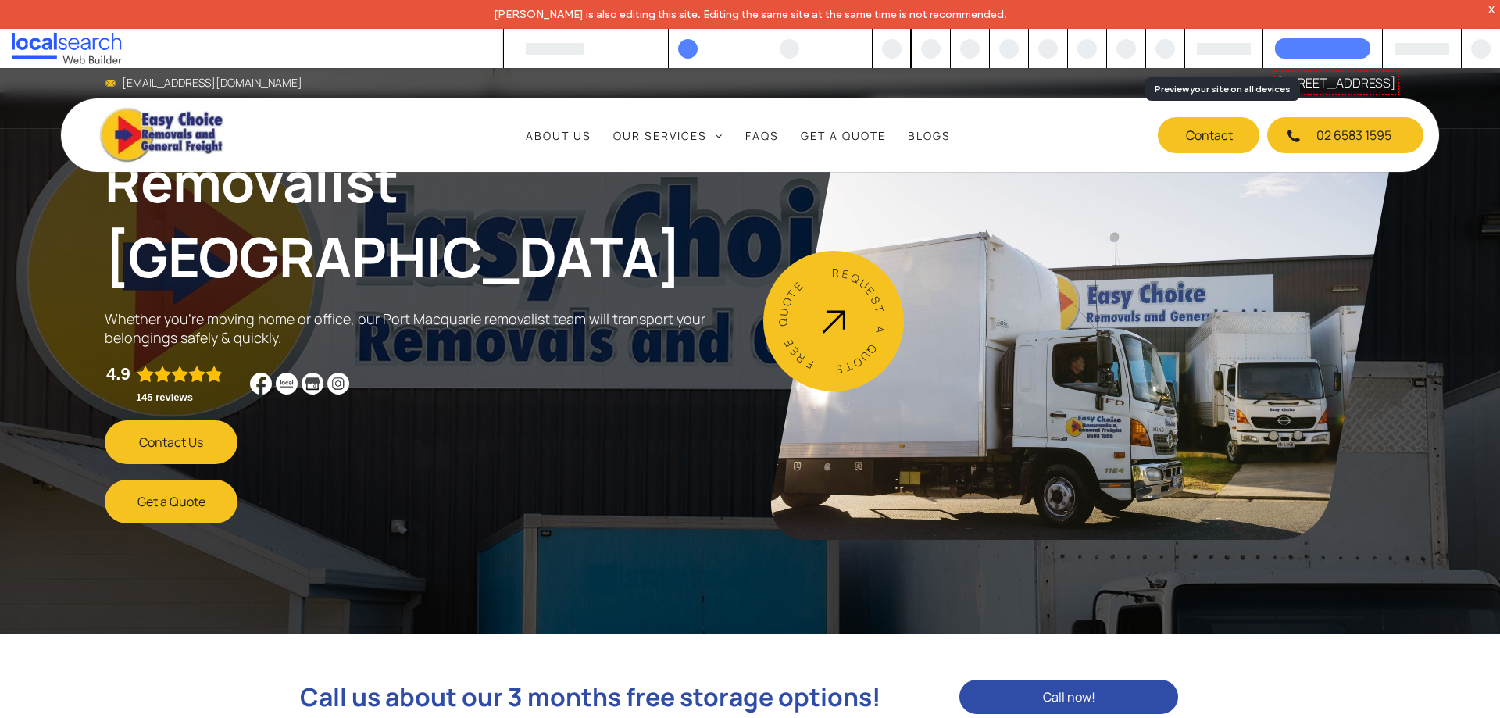
scroll to position [130, 0]
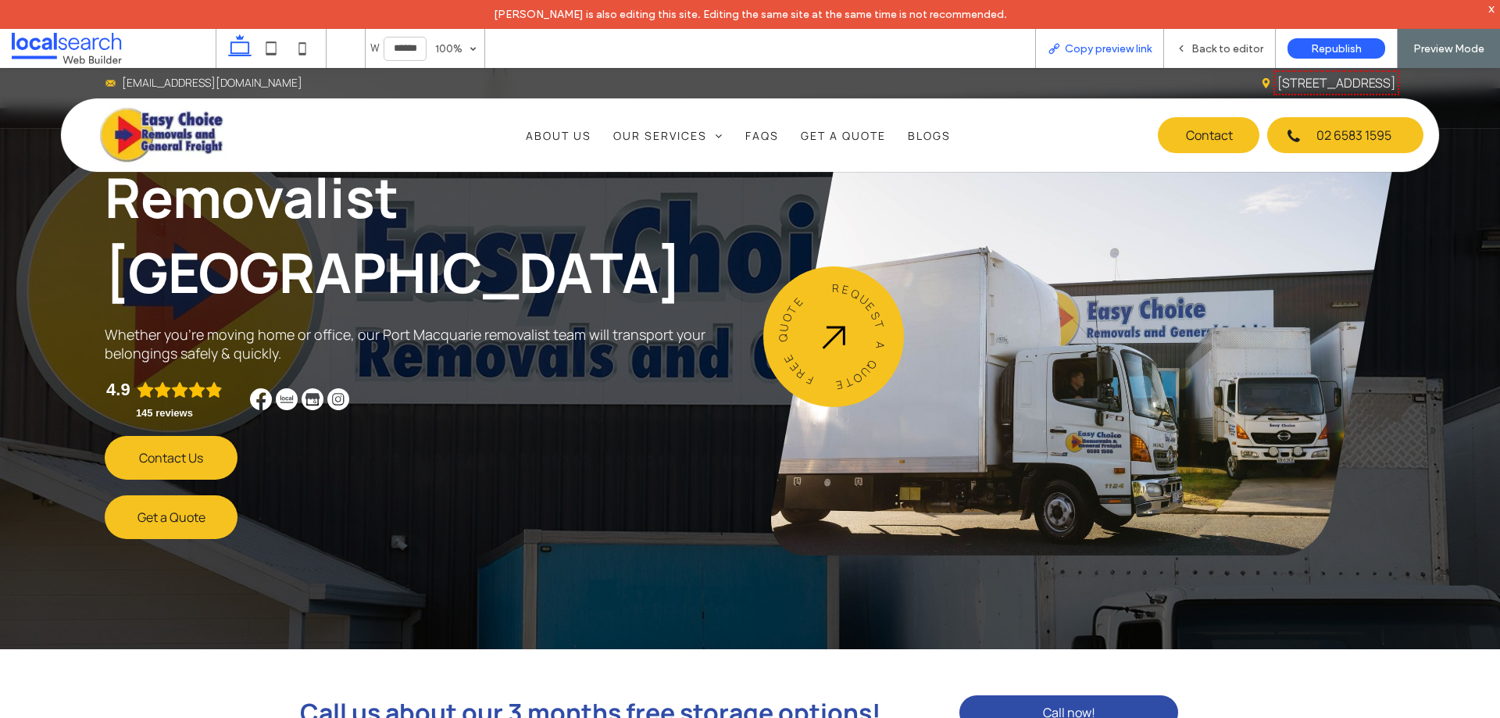
click at [1116, 47] on span "Copy preview link" at bounding box center [1108, 48] width 87 height 13
